Goal: Navigation & Orientation: Find specific page/section

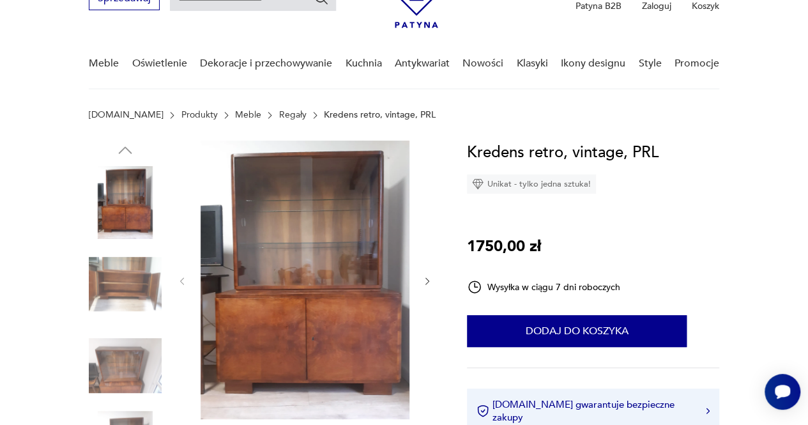
scroll to position [70, 0]
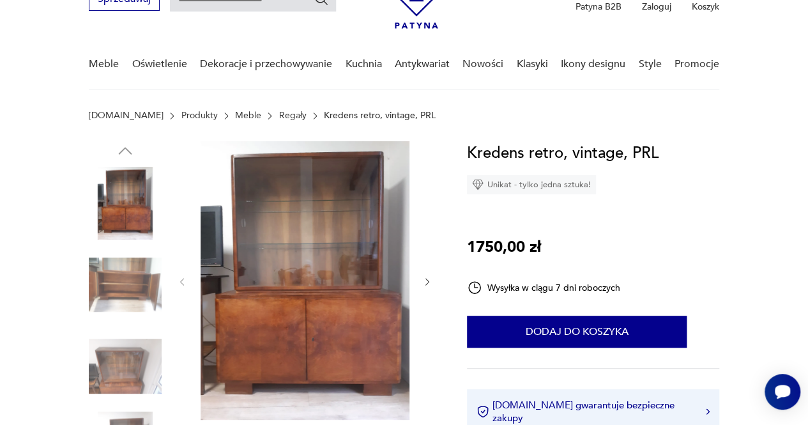
click at [235, 119] on link "Meble" at bounding box center [248, 116] width 26 height 10
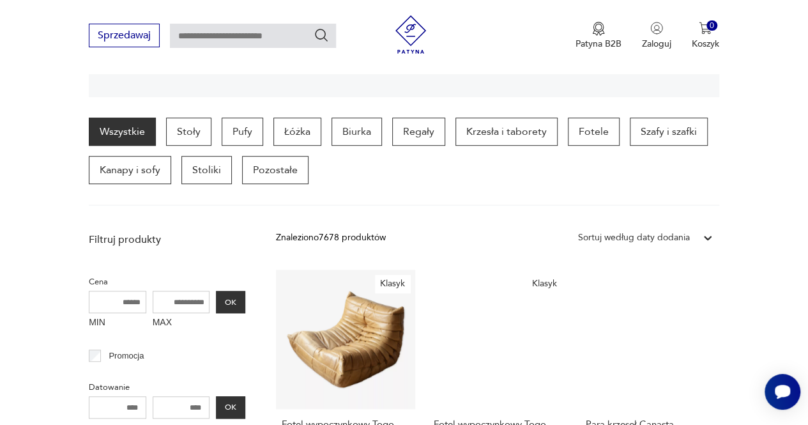
scroll to position [314, 0]
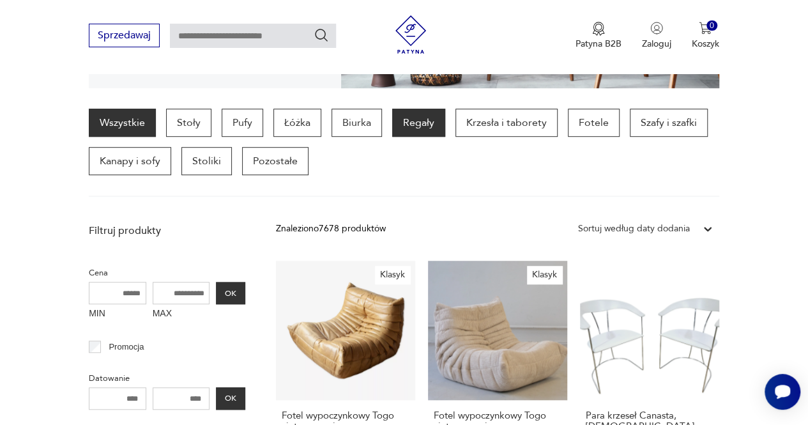
click at [416, 126] on p "Regały" at bounding box center [418, 123] width 53 height 28
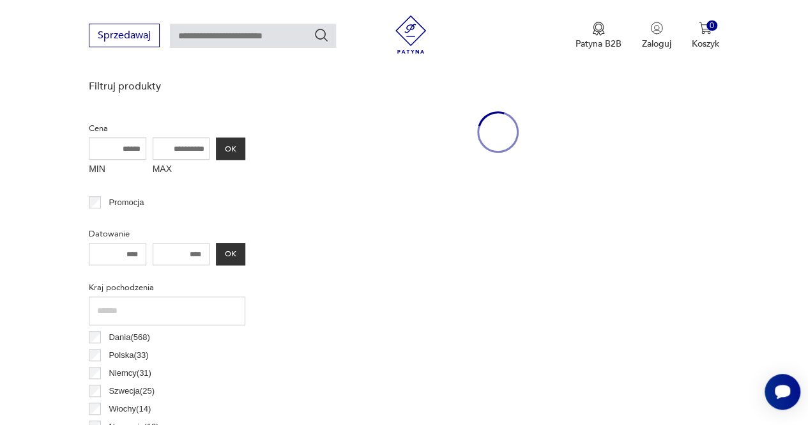
scroll to position [461, 0]
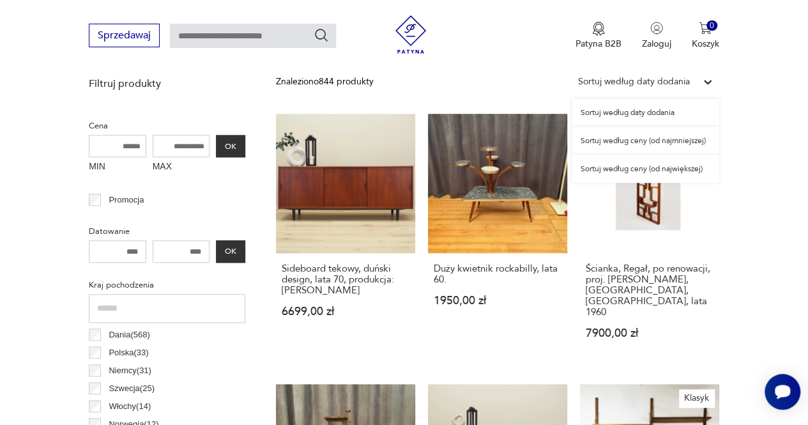
click at [618, 79] on div "Sortuj według daty dodania" at bounding box center [634, 82] width 112 height 14
click at [594, 148] on div "Sortuj według ceny (od najmniejszej)" at bounding box center [646, 141] width 148 height 28
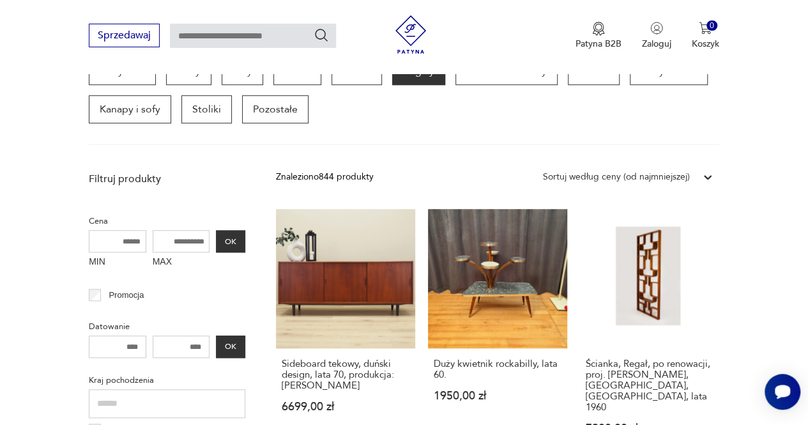
scroll to position [339, 0]
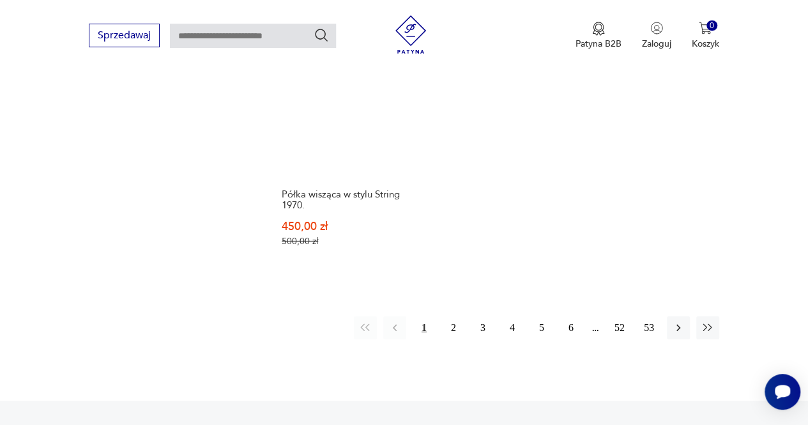
scroll to position [1885, 0]
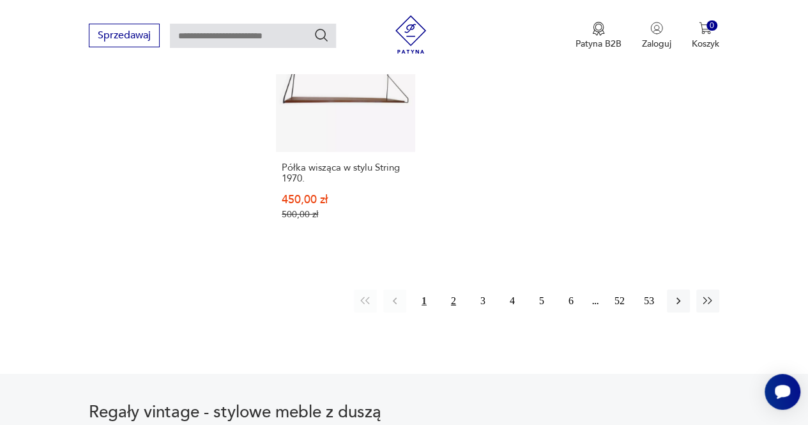
click at [458, 289] on button "2" at bounding box center [453, 300] width 23 height 23
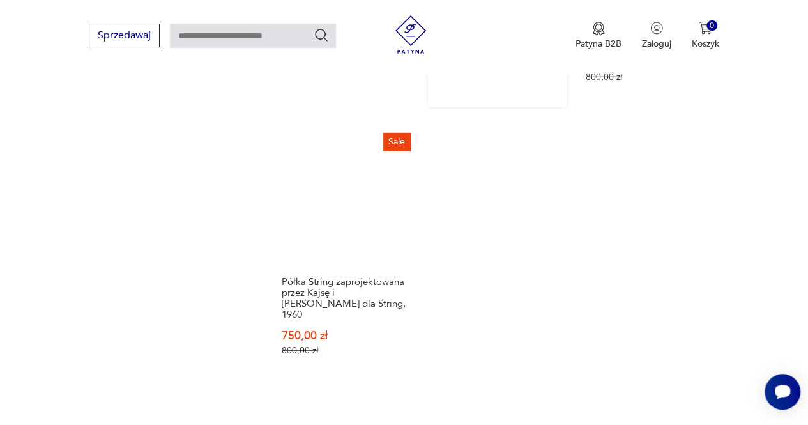
scroll to position [1759, 0]
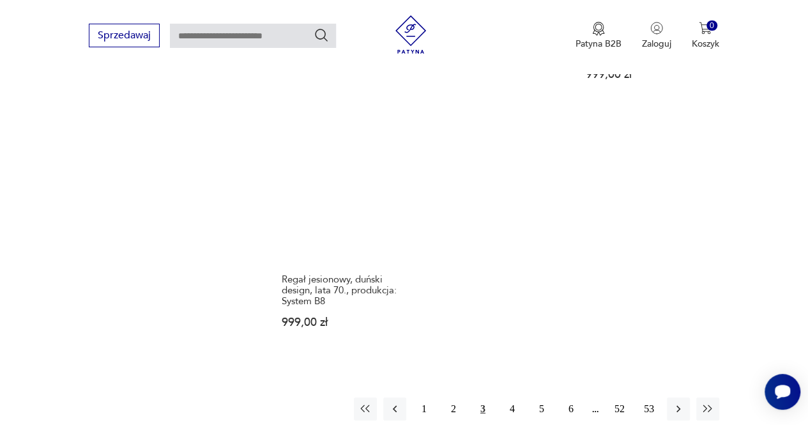
scroll to position [1779, 0]
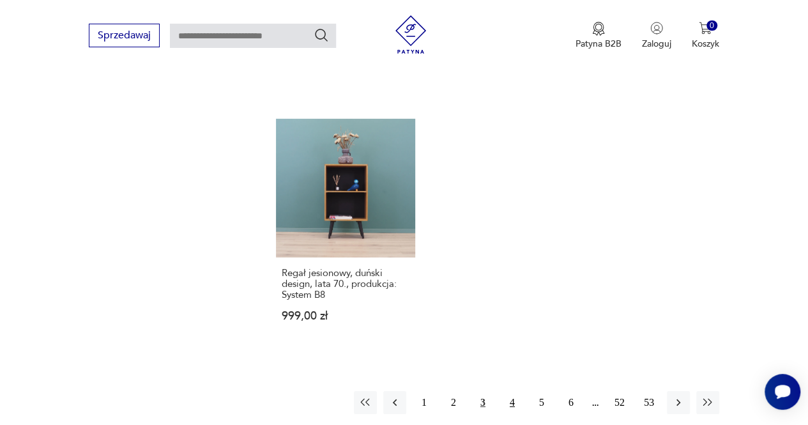
click at [515, 391] on button "4" at bounding box center [512, 402] width 23 height 23
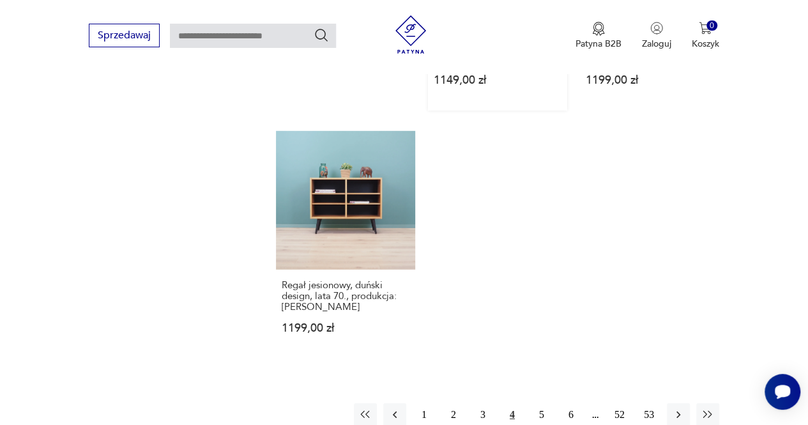
scroll to position [1762, 0]
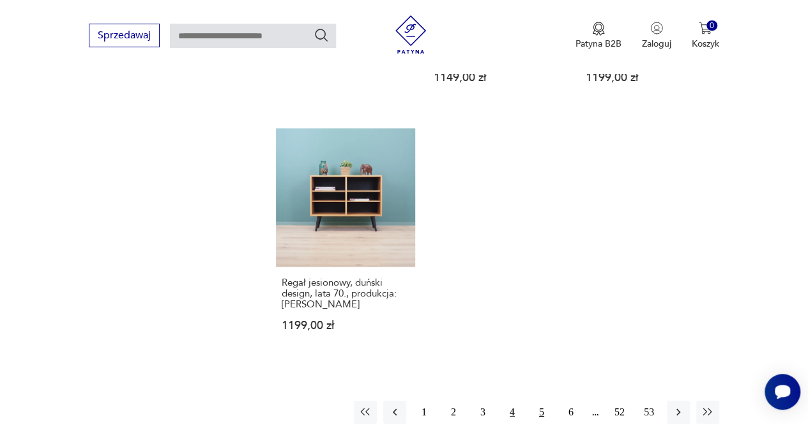
click at [545, 401] on button "5" at bounding box center [541, 412] width 23 height 23
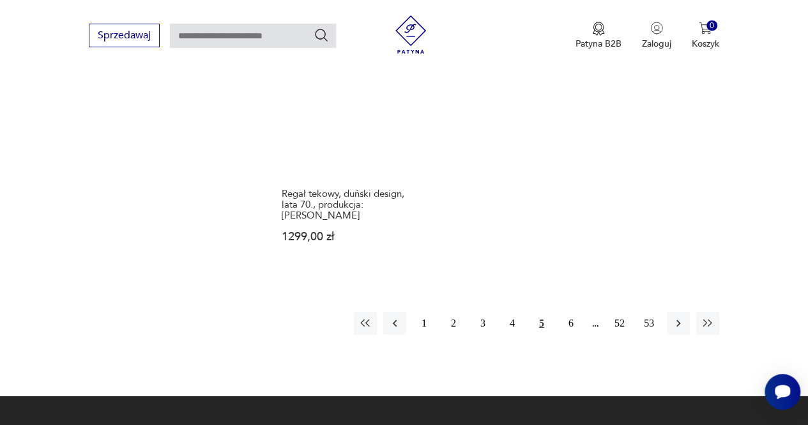
scroll to position [1816, 0]
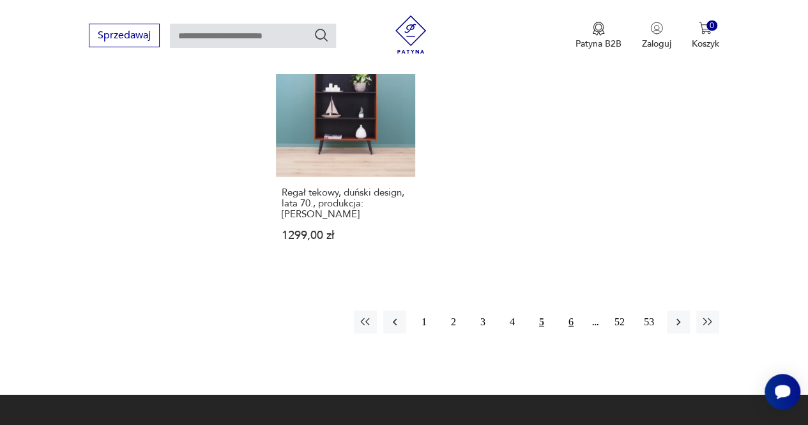
click at [565, 311] on button "6" at bounding box center [571, 322] width 23 height 23
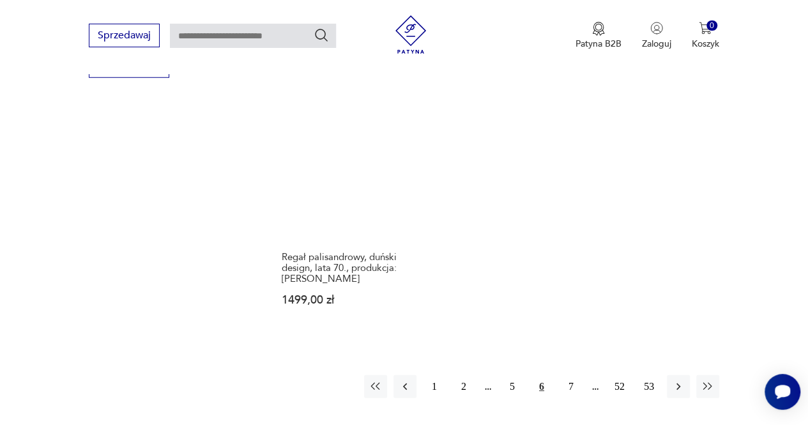
scroll to position [1715, 0]
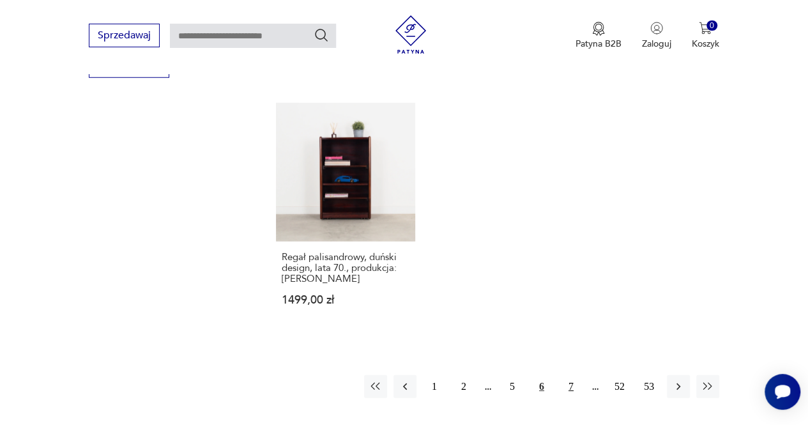
click at [572, 381] on button "7" at bounding box center [571, 386] width 23 height 23
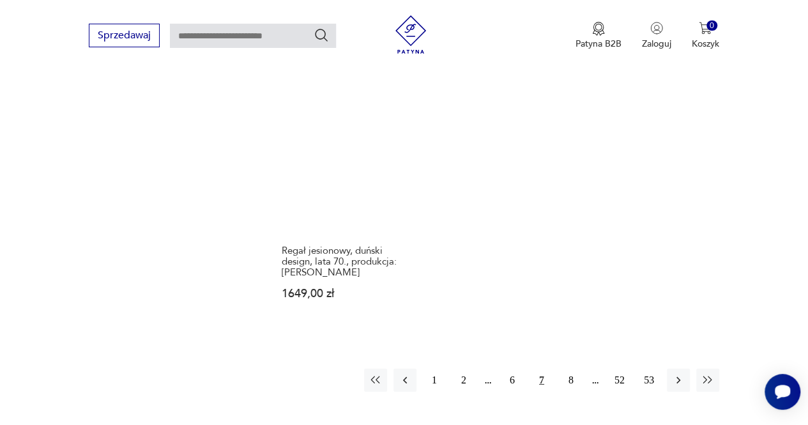
scroll to position [1752, 0]
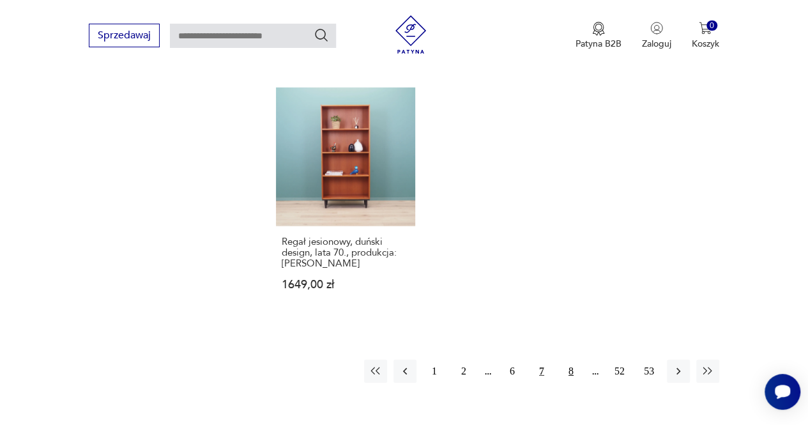
click at [566, 360] on button "8" at bounding box center [571, 371] width 23 height 23
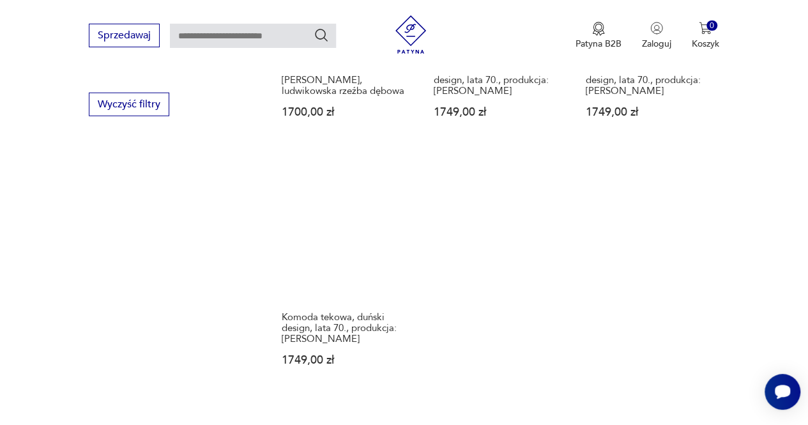
scroll to position [1930, 0]
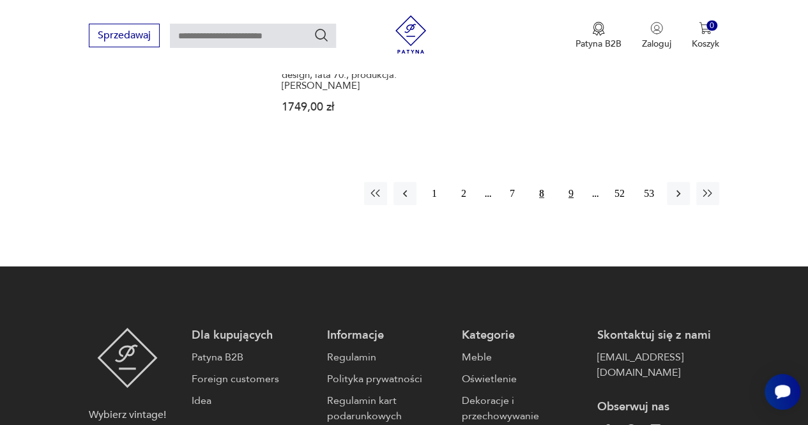
click at [566, 194] on button "9" at bounding box center [571, 193] width 23 height 23
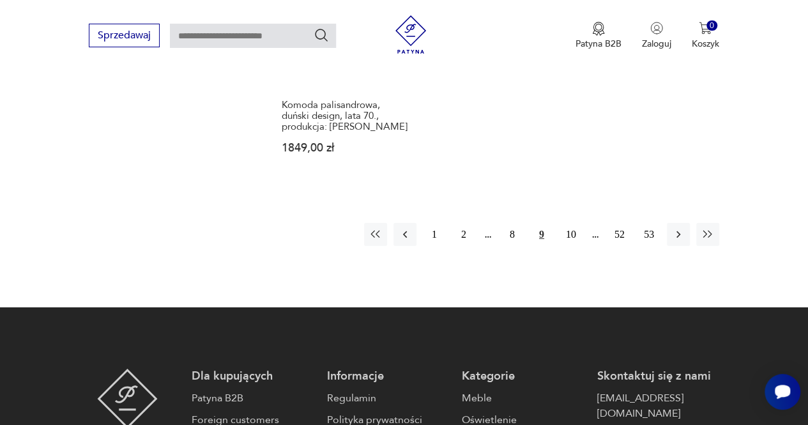
scroll to position [1875, 0]
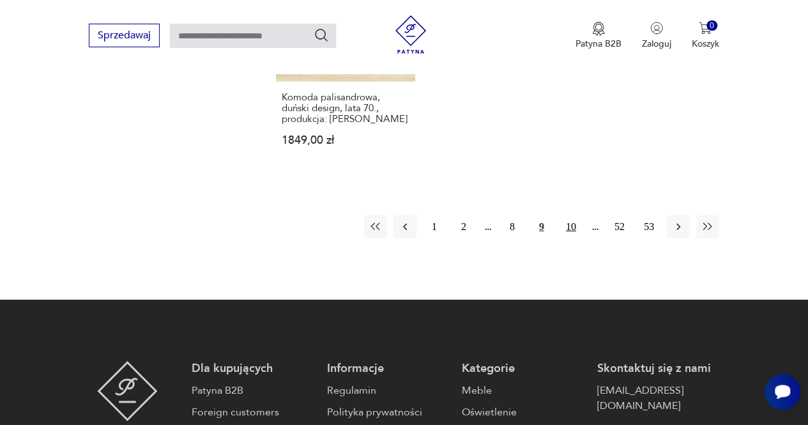
click at [570, 231] on button "10" at bounding box center [571, 226] width 23 height 23
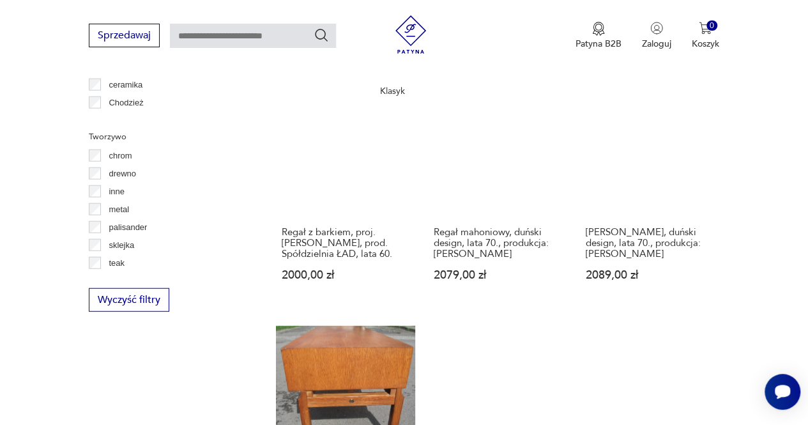
scroll to position [1467, 0]
